Goal: Transaction & Acquisition: Purchase product/service

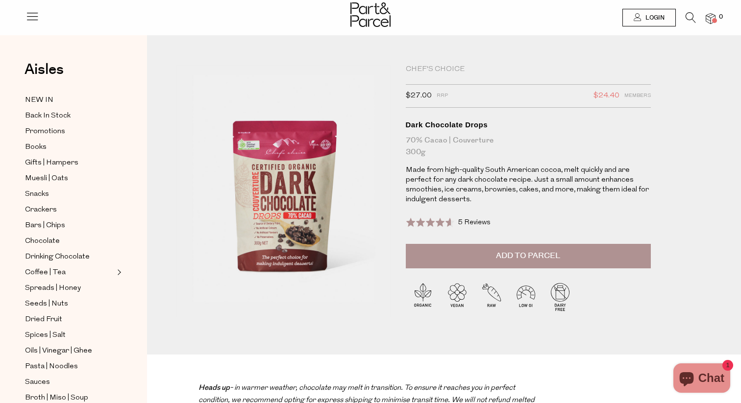
click at [467, 219] on span "5 Reviews" at bounding box center [474, 222] width 33 height 7
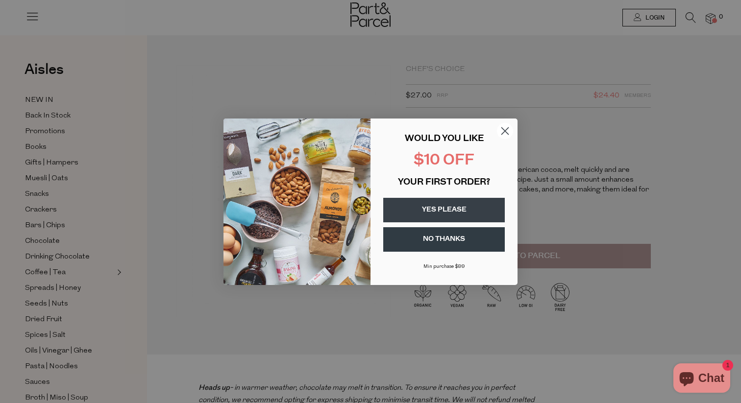
click at [556, 122] on div "Close dialog WOULD YOU LIKE $10 OFF YOUR FIRST ORDER? YES PLEASE NO THANKS Min …" at bounding box center [370, 201] width 741 height 403
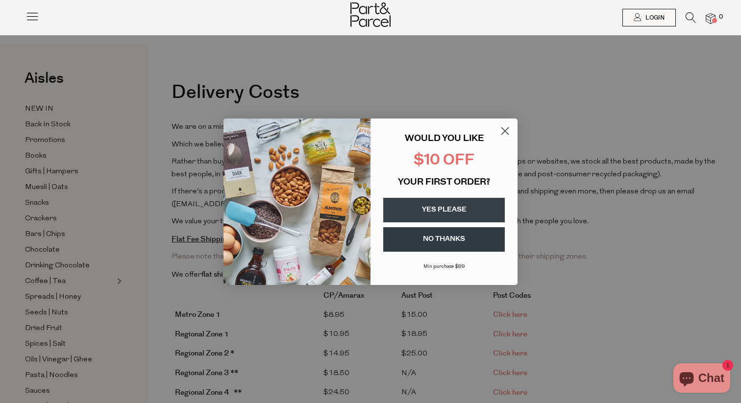
click at [506, 129] on icon "Close dialog" at bounding box center [505, 130] width 7 height 7
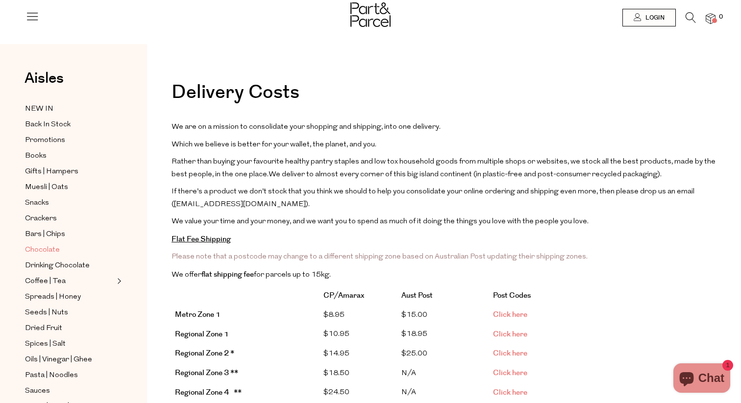
click at [42, 248] on span "Chocolate" at bounding box center [42, 250] width 35 height 12
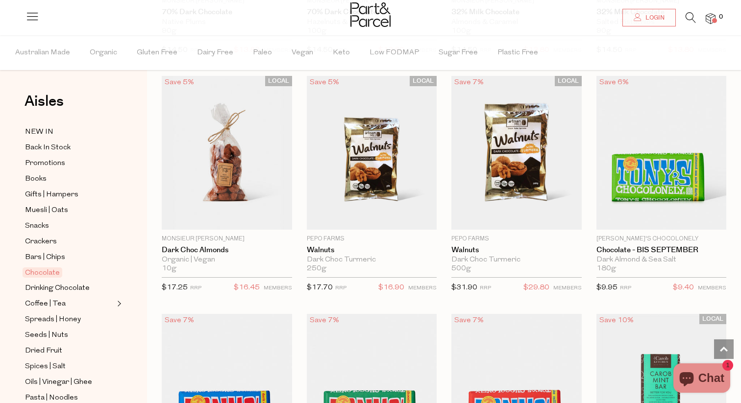
scroll to position [2203, 0]
